Goal: Transaction & Acquisition: Purchase product/service

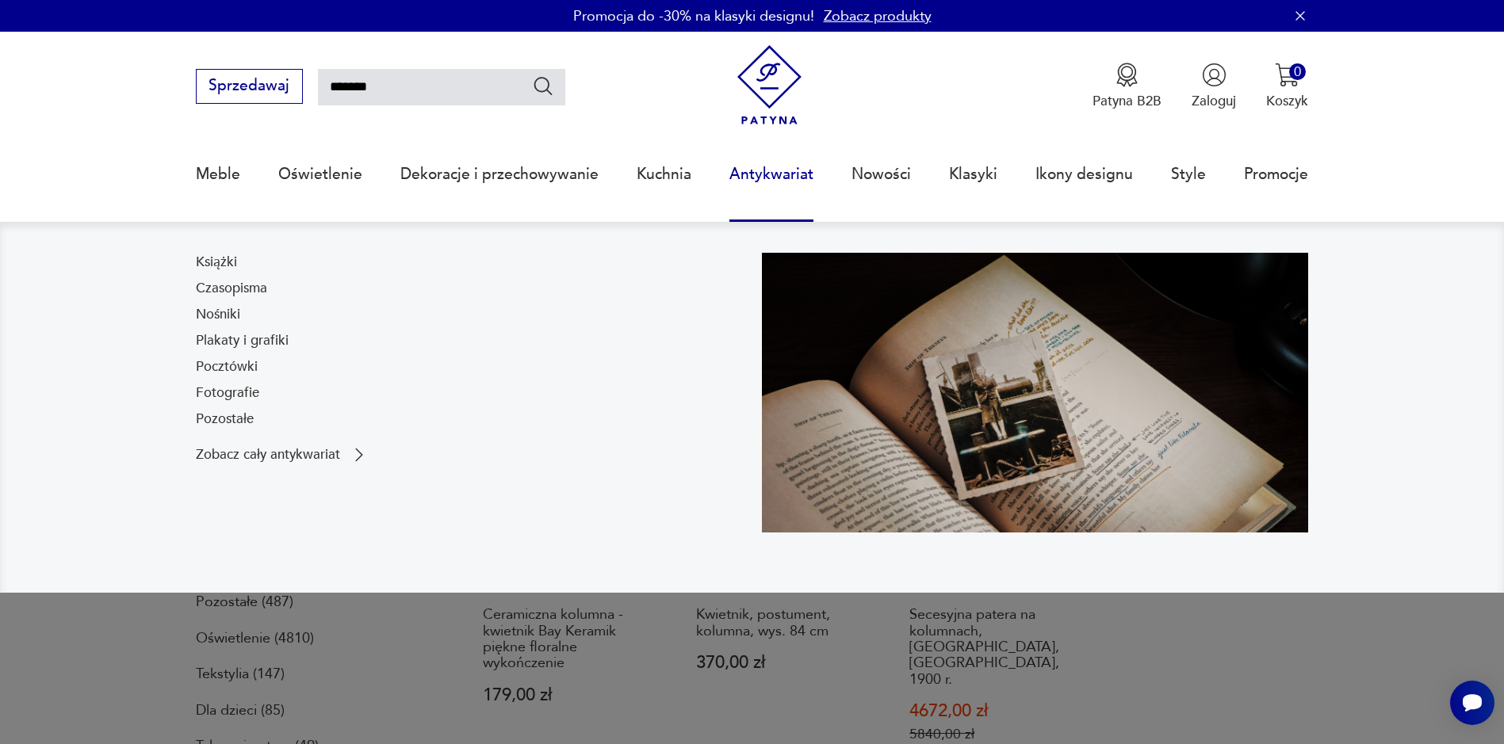
click at [747, 186] on link "Antykwariat" at bounding box center [771, 174] width 84 height 73
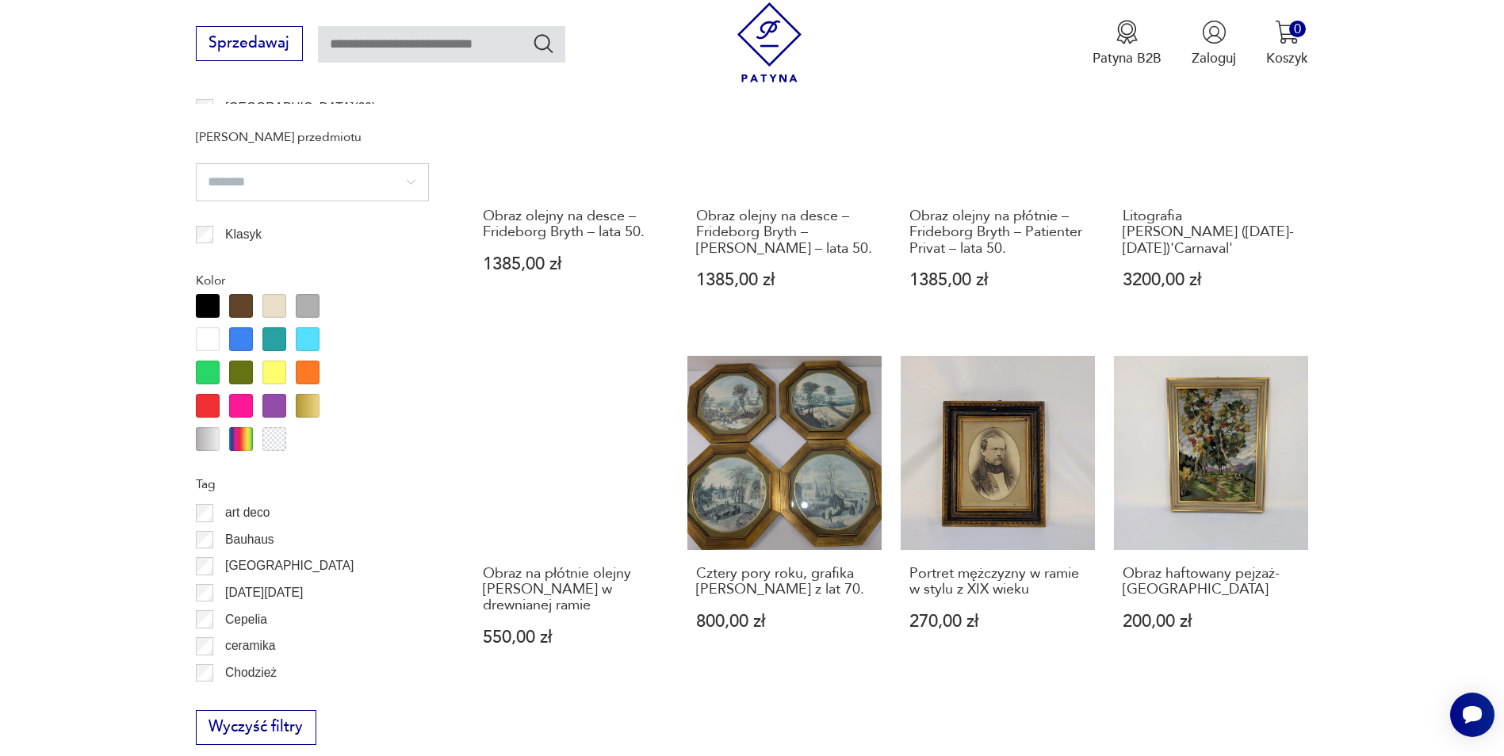
scroll to position [1560, 0]
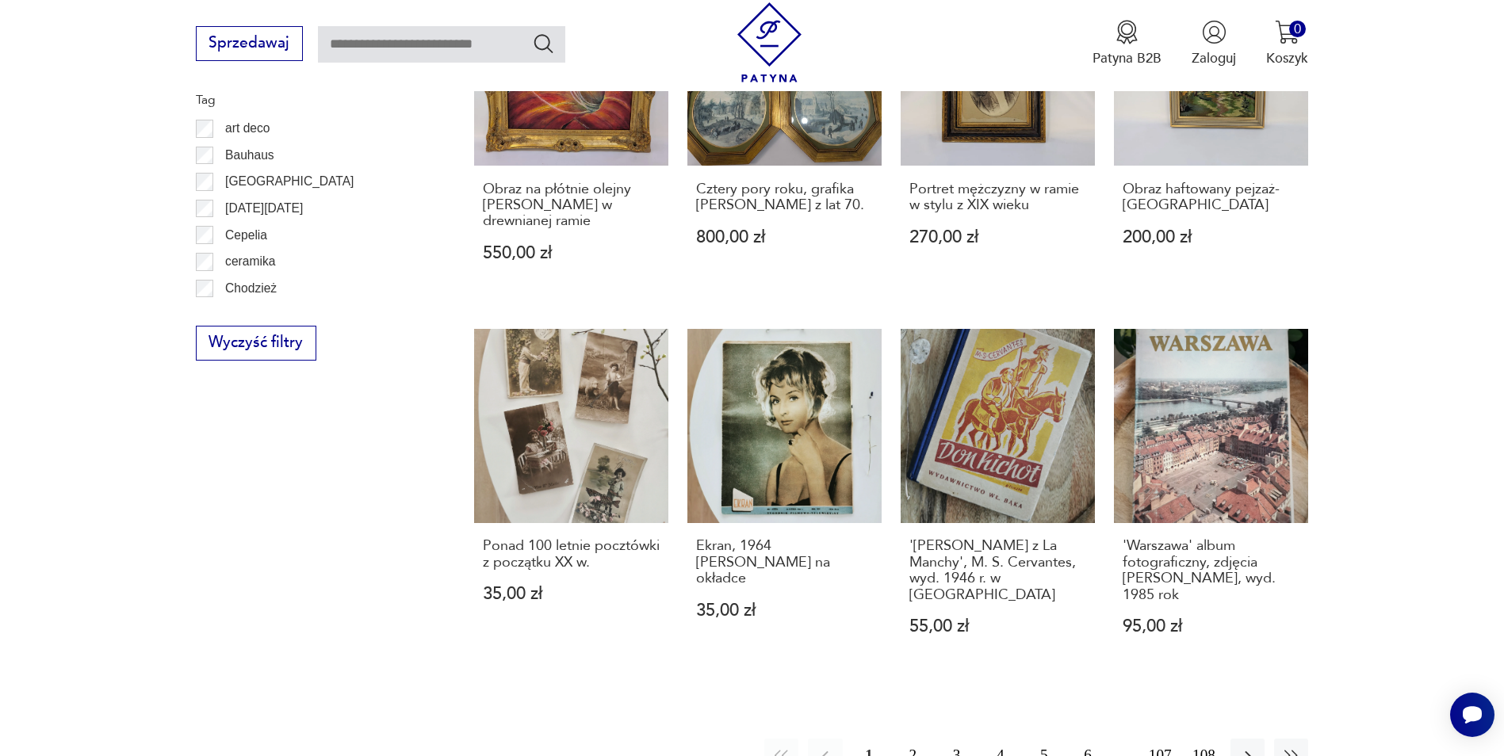
click at [918, 739] on button "2" at bounding box center [913, 756] width 34 height 34
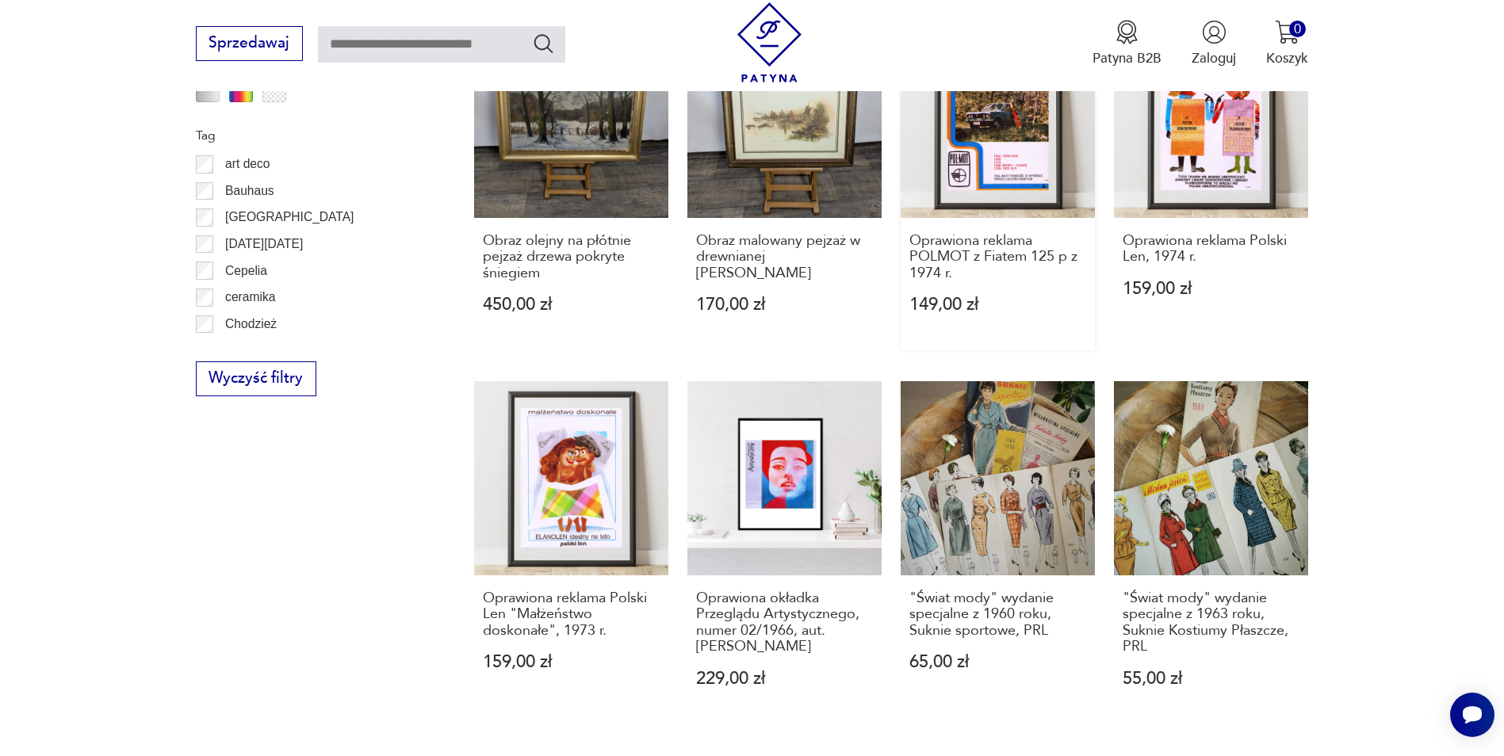
scroll to position [1740, 0]
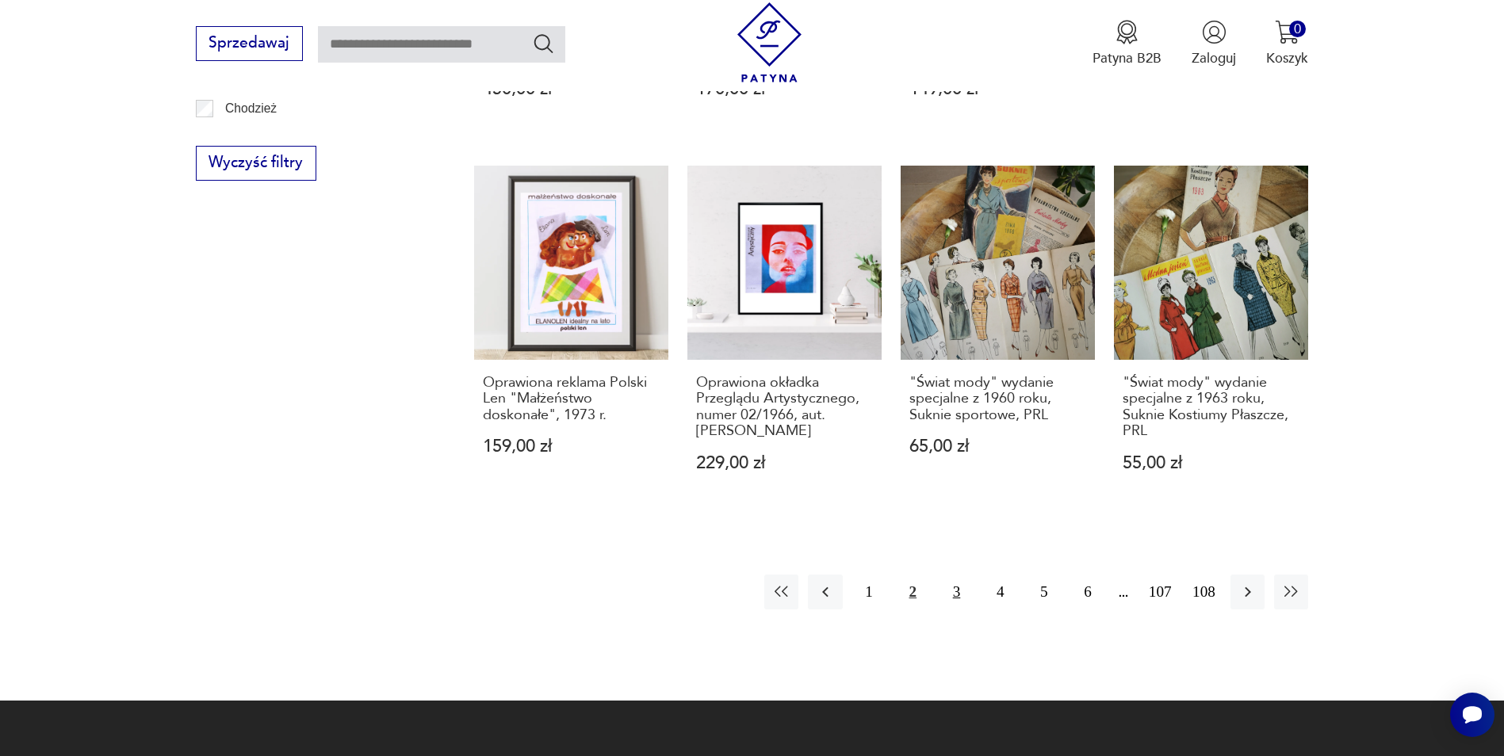
click at [955, 575] on button "3" at bounding box center [957, 592] width 34 height 34
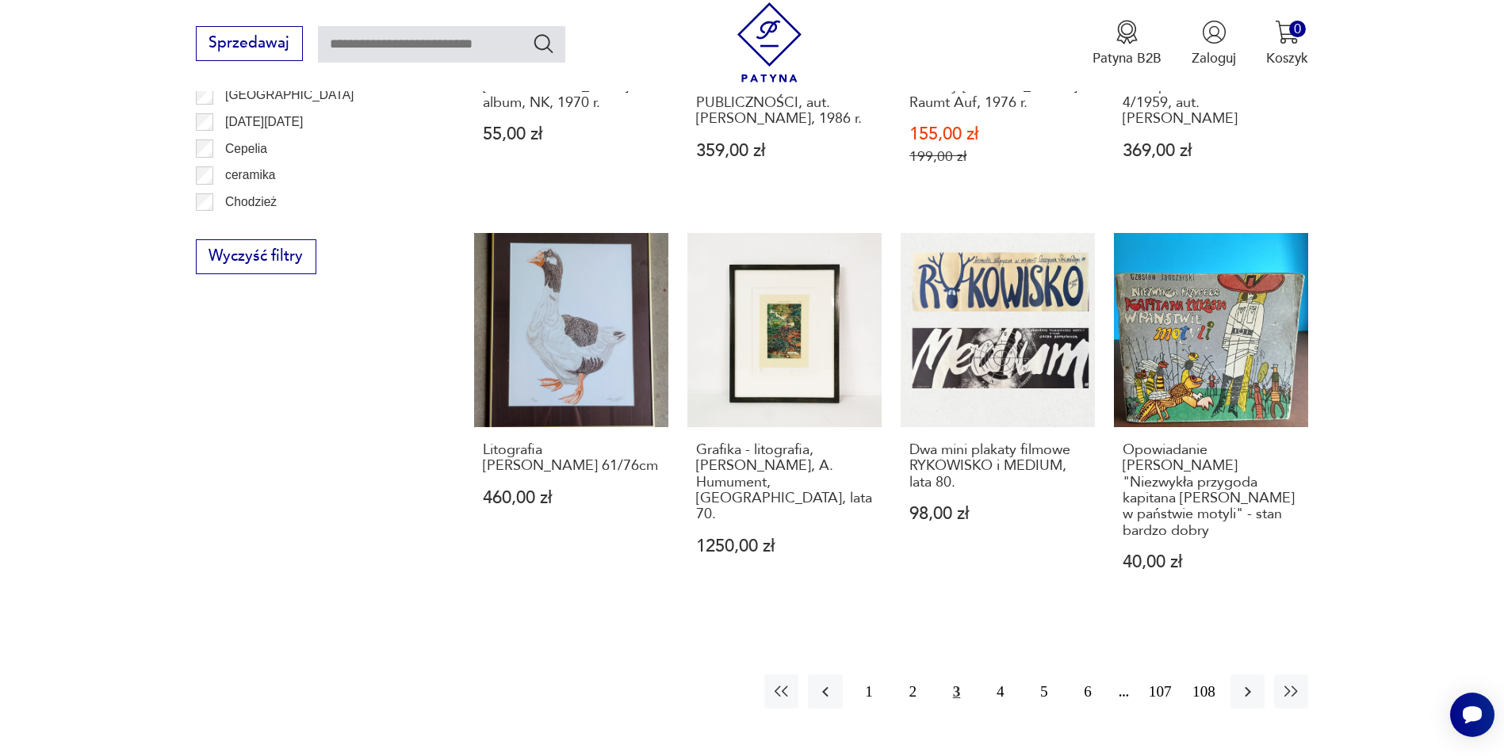
scroll to position [1660, 0]
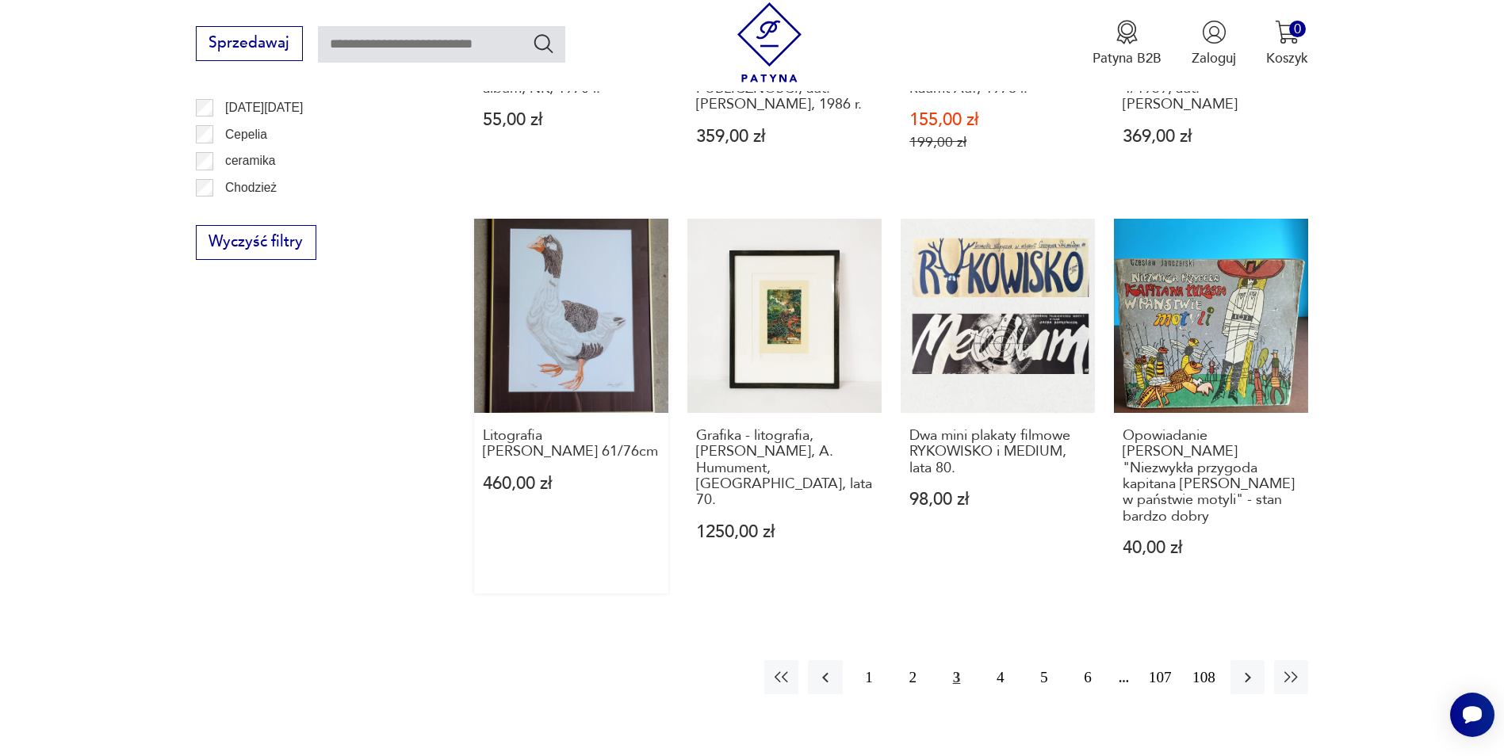
click at [560, 358] on link "Litografia [PERSON_NAME] 61/76cm 460,00 zł" at bounding box center [571, 407] width 194 height 376
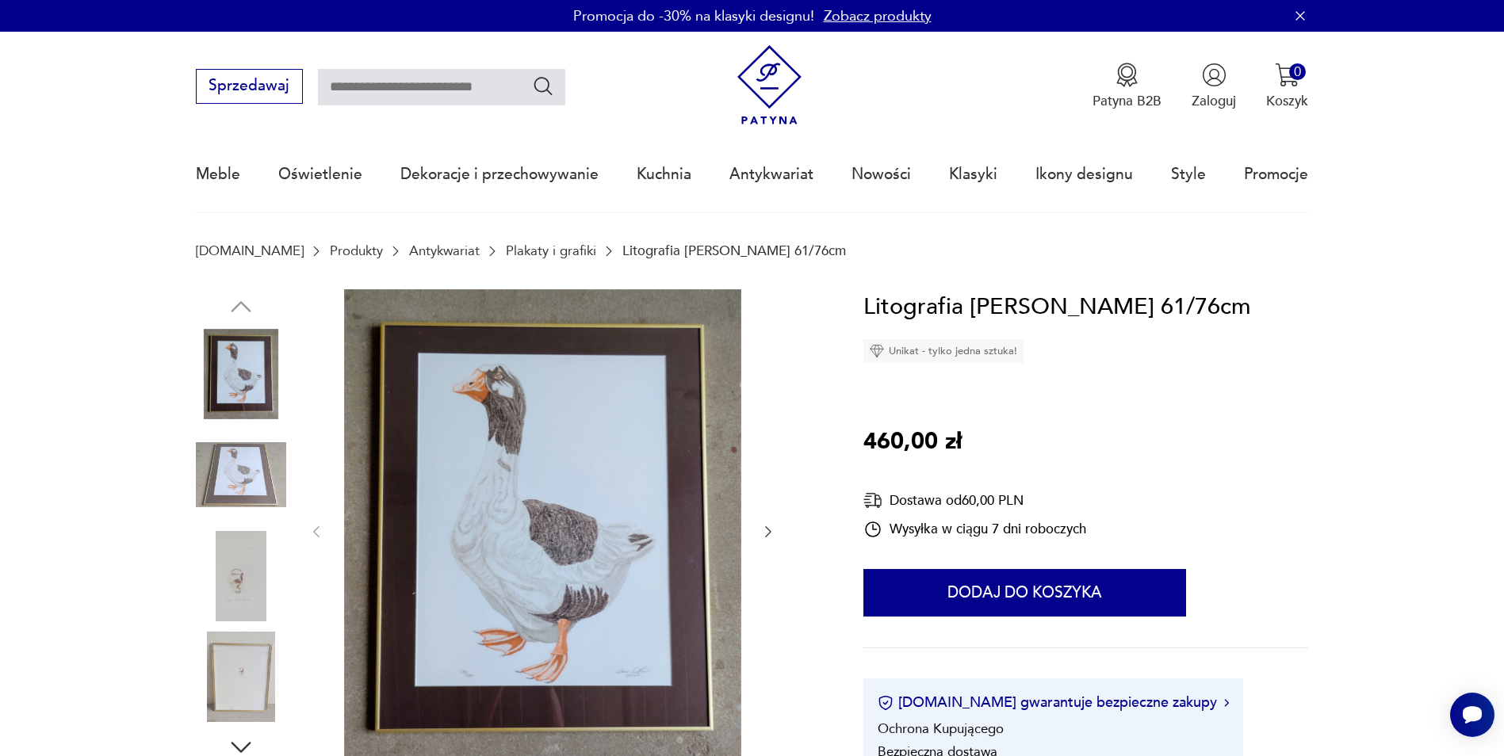
click at [254, 456] on img at bounding box center [241, 475] width 90 height 90
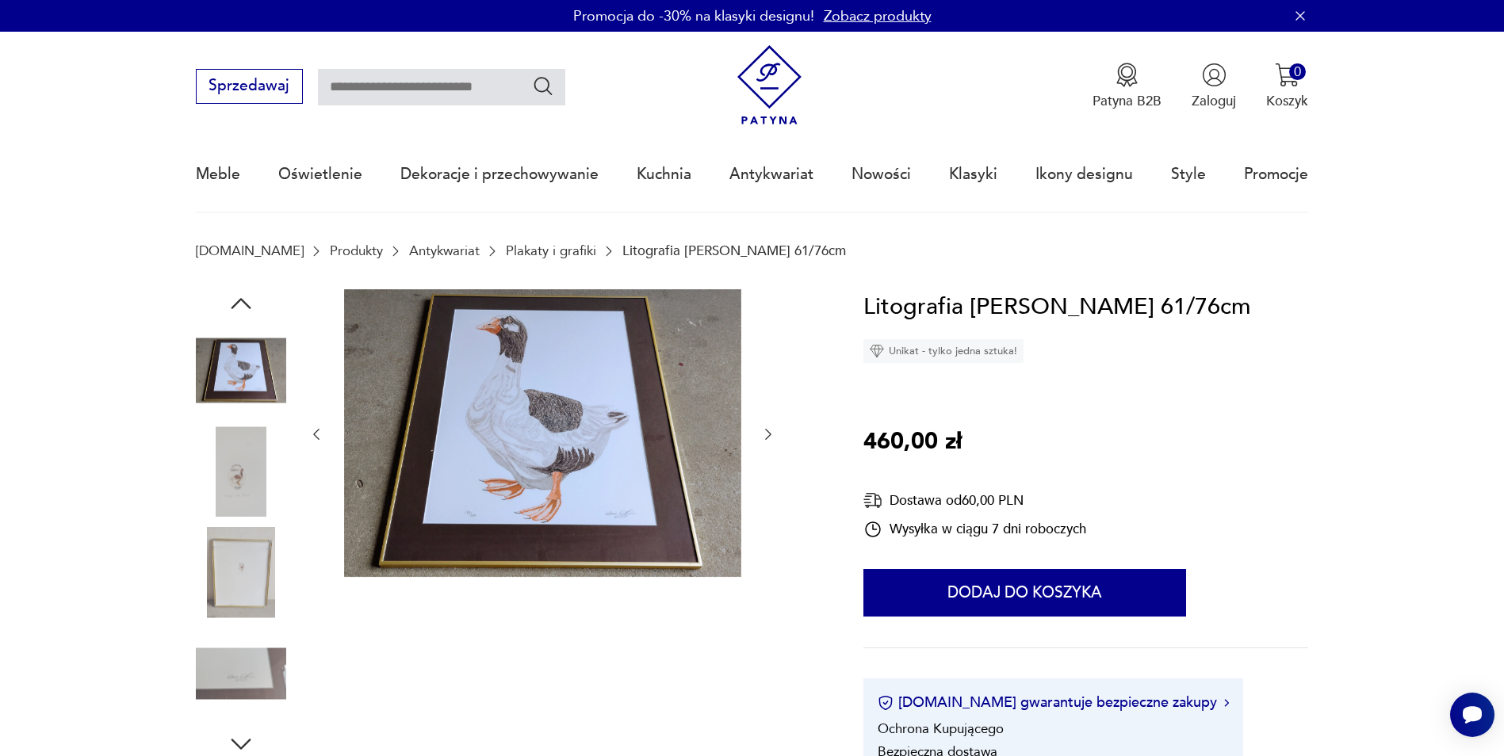
click at [238, 492] on img at bounding box center [241, 472] width 90 height 90
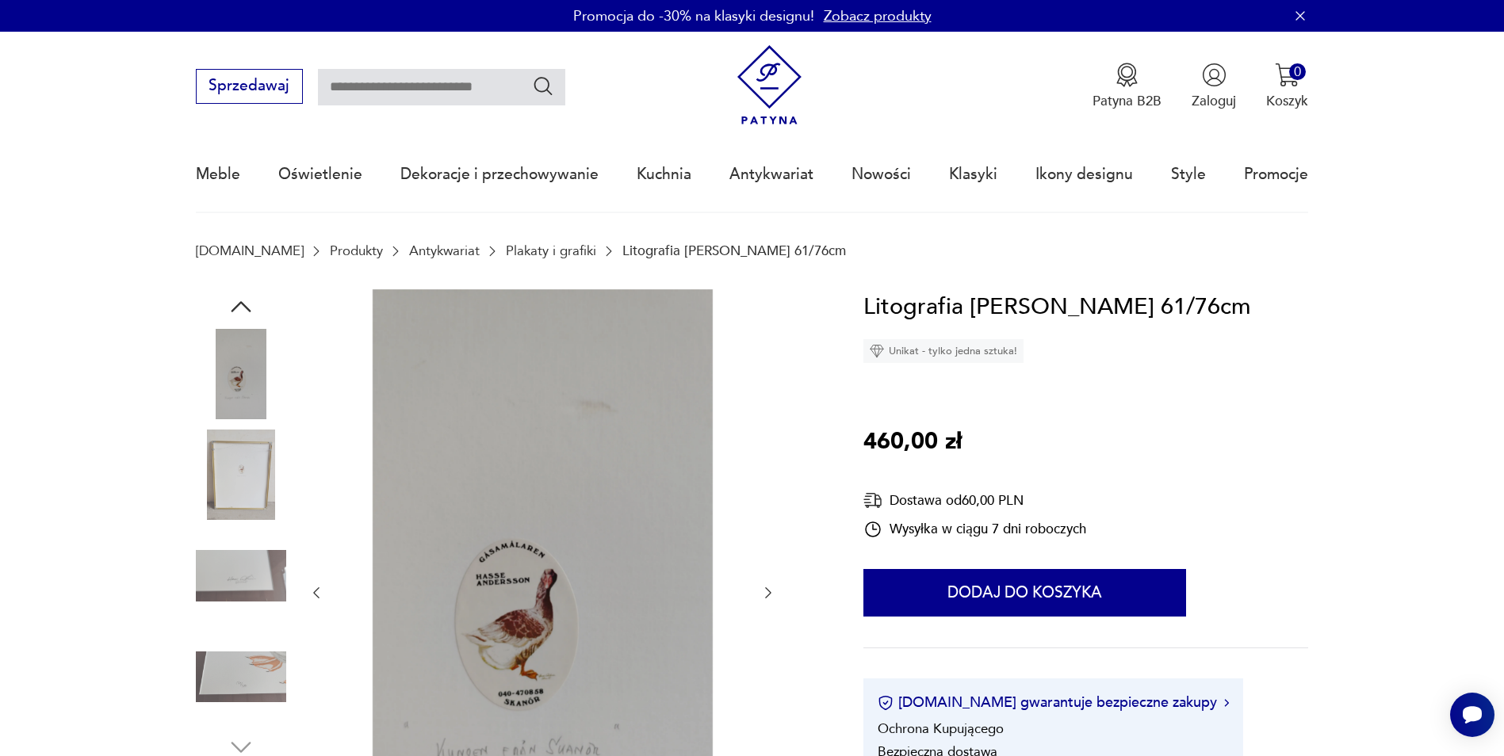
click at [238, 499] on img at bounding box center [241, 475] width 90 height 90
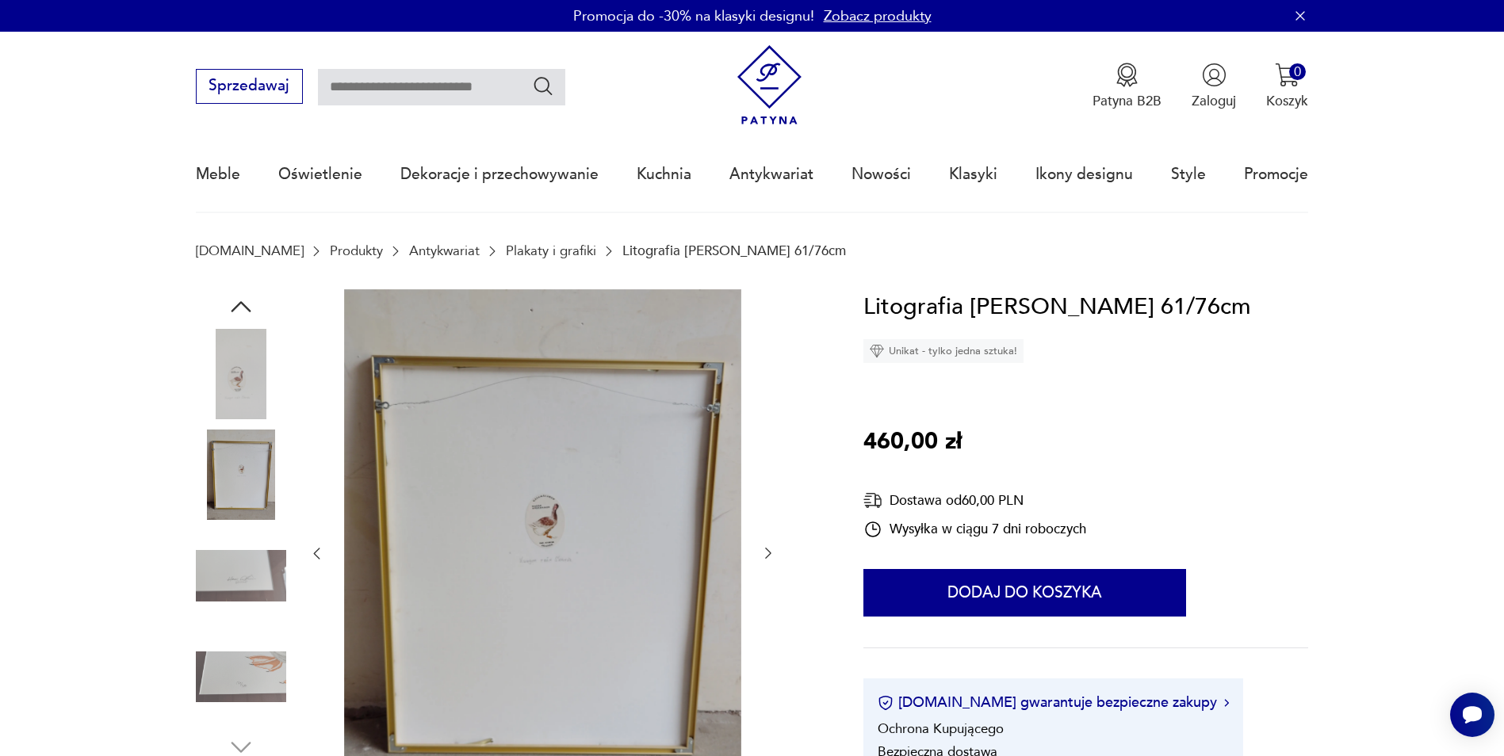
click at [234, 538] on img at bounding box center [241, 576] width 90 height 90
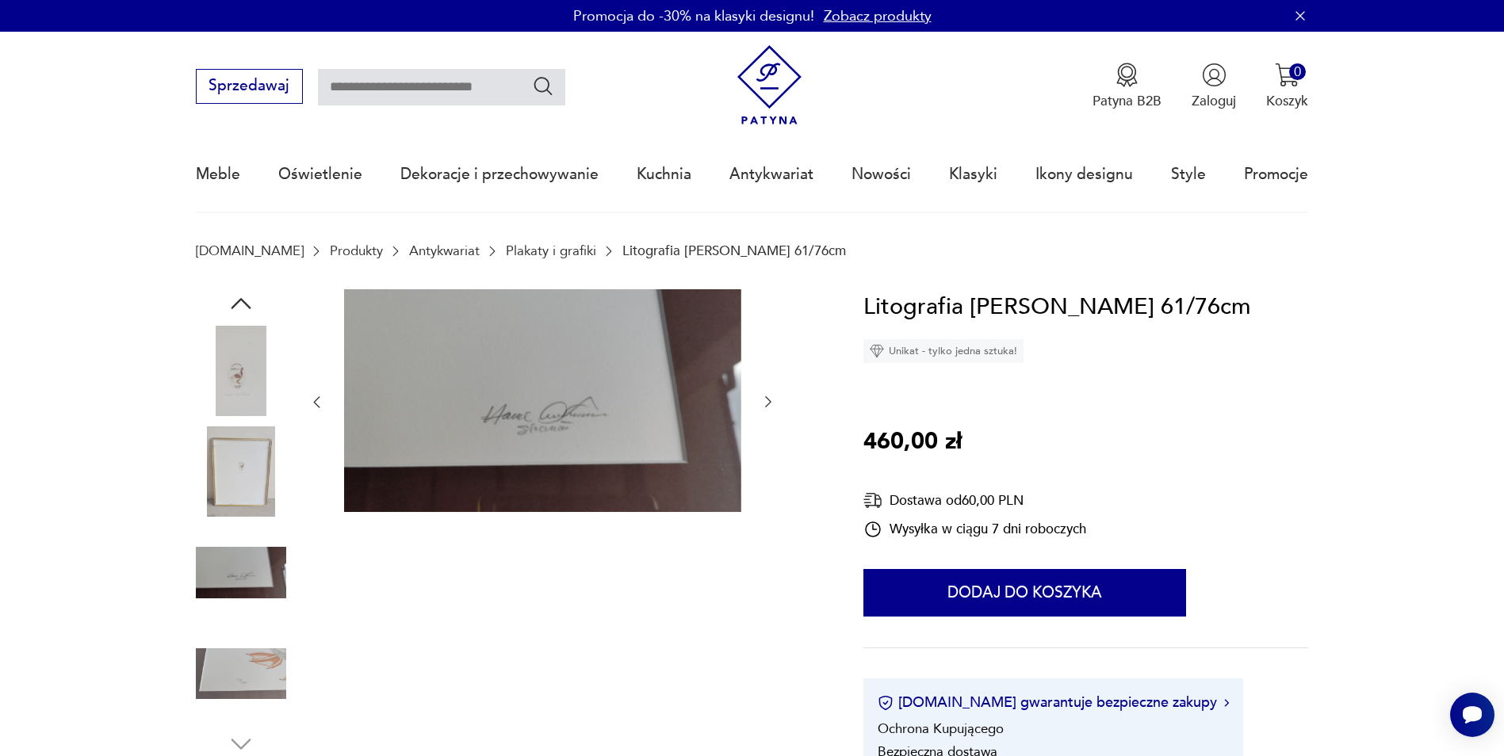
click at [216, 650] on img at bounding box center [241, 674] width 90 height 90
